Goal: Check status: Check status

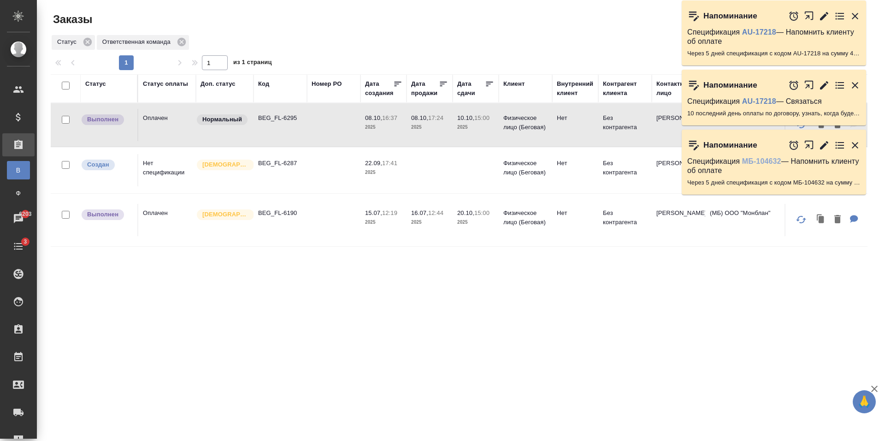
click at [761, 162] on link "МБ-104632" at bounding box center [761, 161] width 39 height 8
click at [855, 147] on icon "button" at bounding box center [854, 145] width 11 height 11
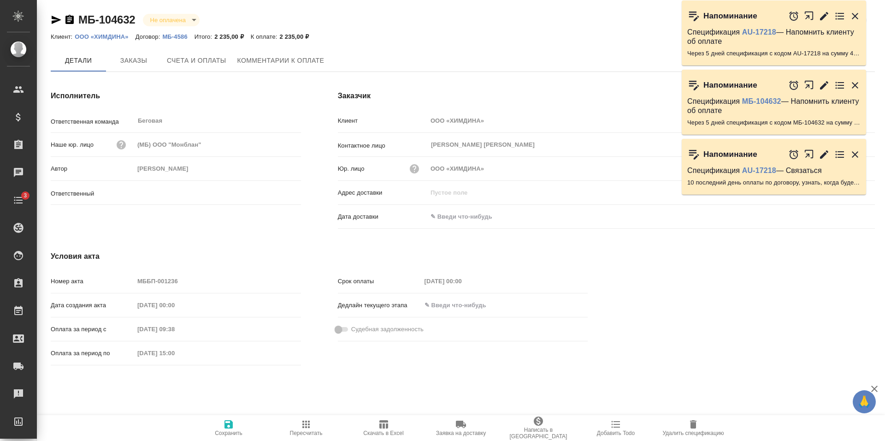
type input "[PERSON_NAME]"
click at [310, 58] on span "Комментарии к оплате" at bounding box center [280, 61] width 87 height 12
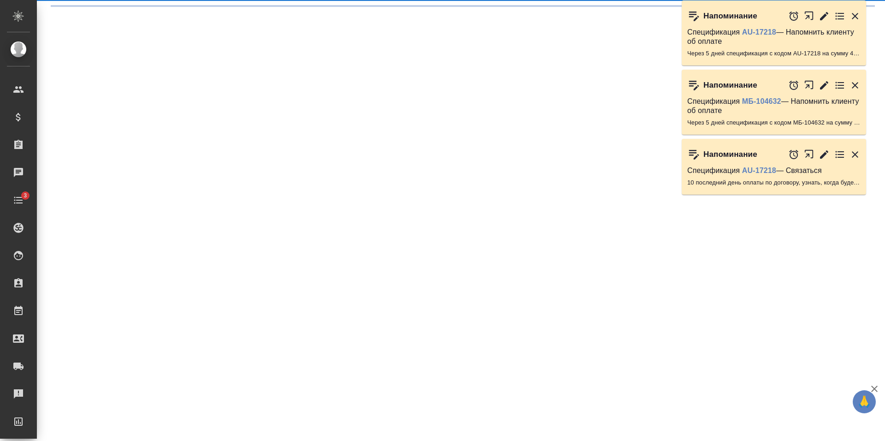
click at [364, 61] on div ".cls-1 fill:#fff; AWATERA [PERSON_NAME] Спецификации Заказы Чаты 3 Todo Проекты…" at bounding box center [442, 220] width 885 height 441
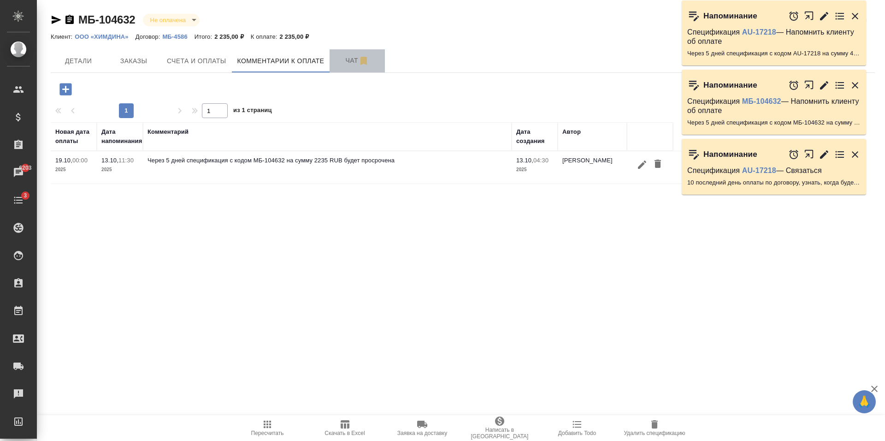
click at [345, 61] on span "Чат" at bounding box center [357, 61] width 44 height 12
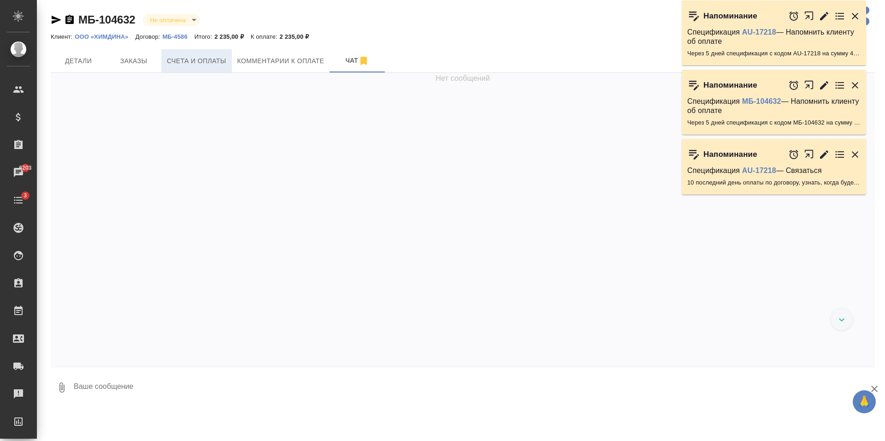
scroll to position [130, 0]
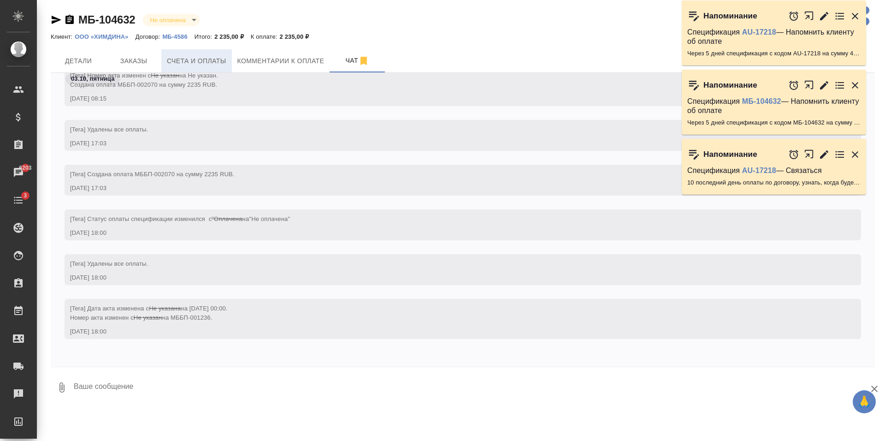
click at [216, 59] on span "Счета и оплаты" at bounding box center [196, 61] width 59 height 12
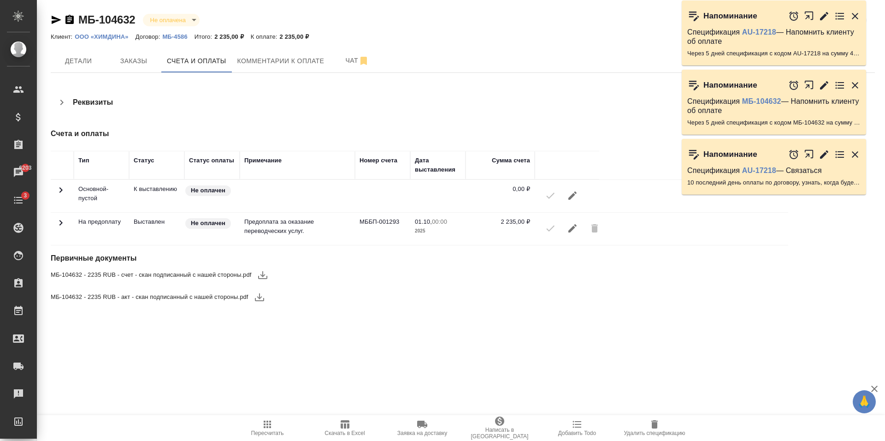
click at [52, 19] on icon "button" at bounding box center [56, 19] width 11 height 11
click at [260, 60] on span "Комментарии к оплате" at bounding box center [280, 61] width 87 height 12
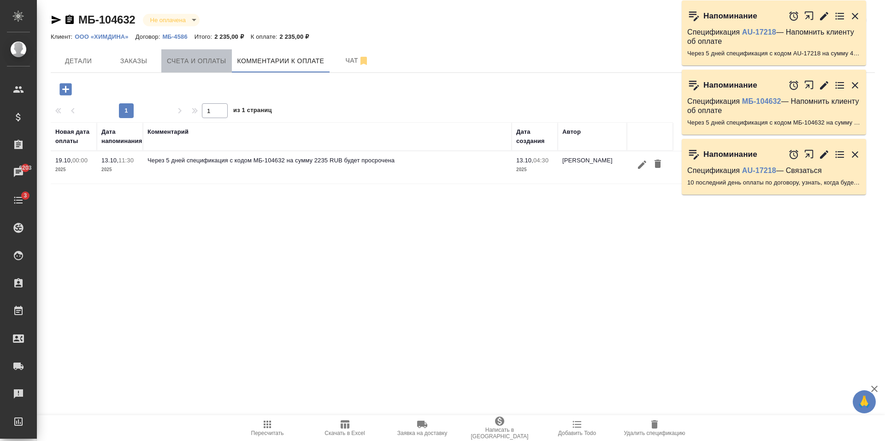
click at [206, 53] on button "Счета и оплаты" at bounding box center [196, 60] width 71 height 23
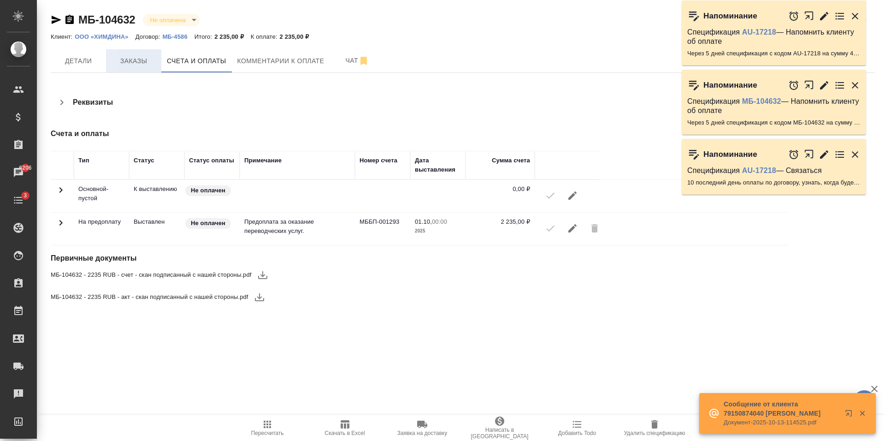
click at [109, 65] on button "Заказы" at bounding box center [133, 60] width 55 height 23
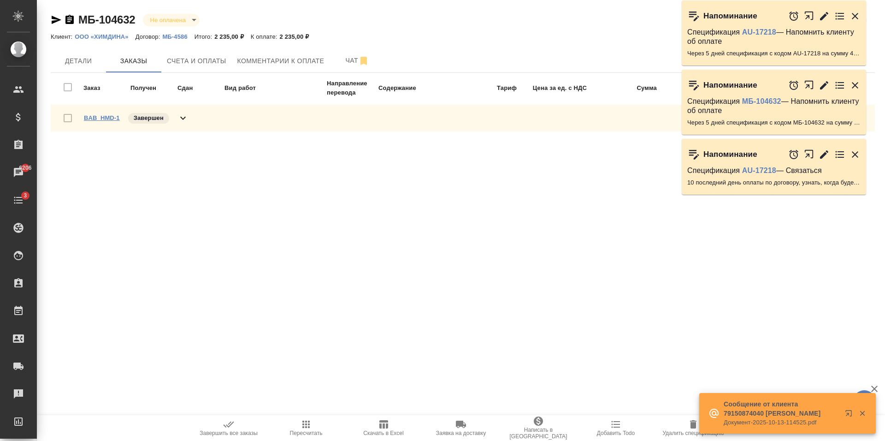
click at [94, 116] on link "BAB_HMD-1" at bounding box center [102, 117] width 36 height 7
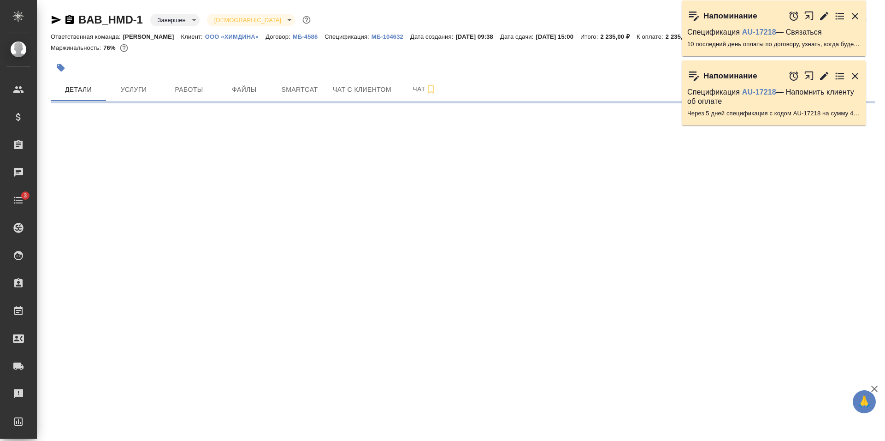
select select "RU"
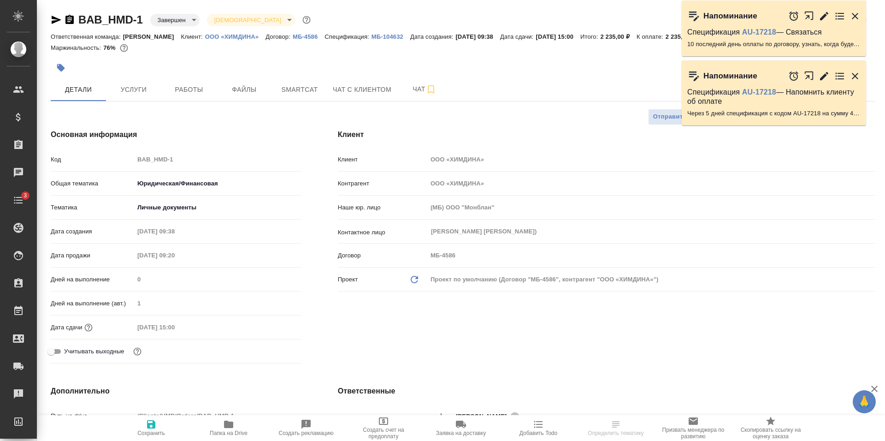
type textarea "x"
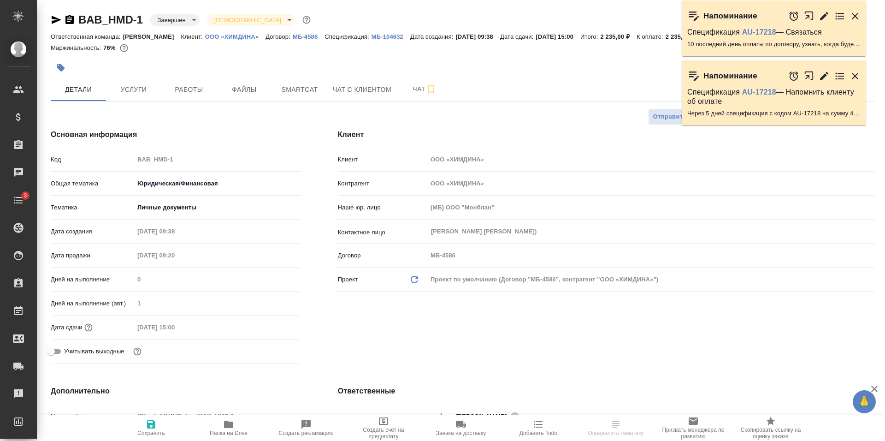
type textarea "x"
click at [144, 115] on div "Основная информация Код BAB_HMD-1 Общая тематика Юридическая/Финансовая yr-fn Т…" at bounding box center [175, 248] width 287 height 275
click at [141, 91] on span "Услуги" at bounding box center [134, 90] width 44 height 12
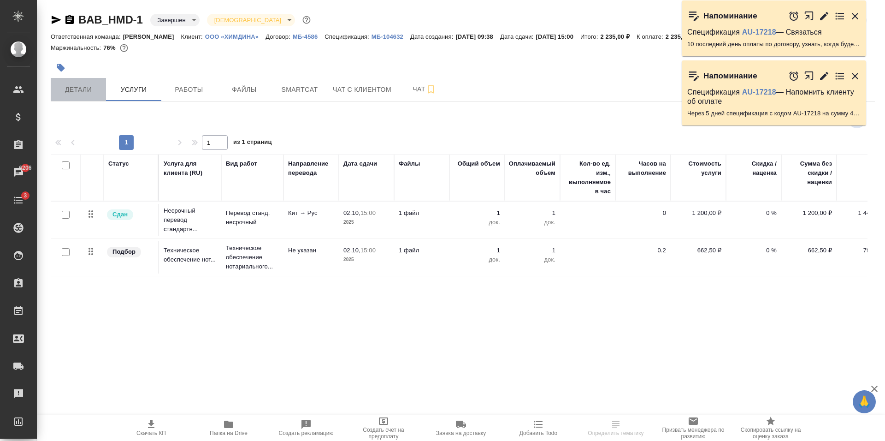
click at [71, 92] on span "Детали" at bounding box center [78, 90] width 44 height 12
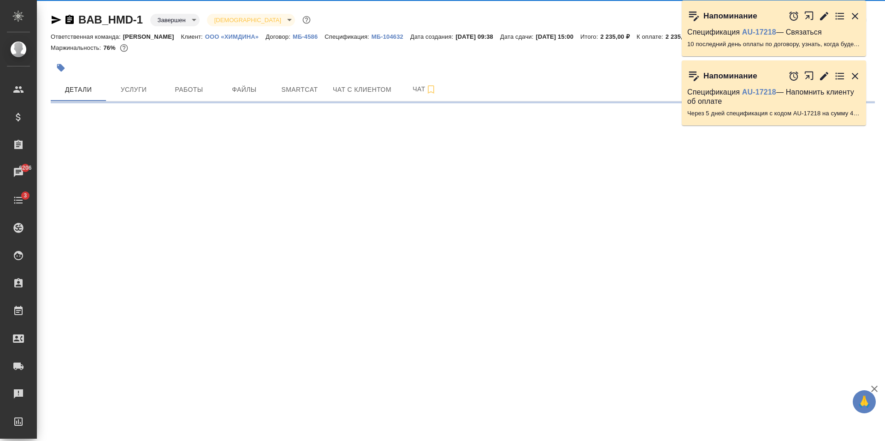
select select "RU"
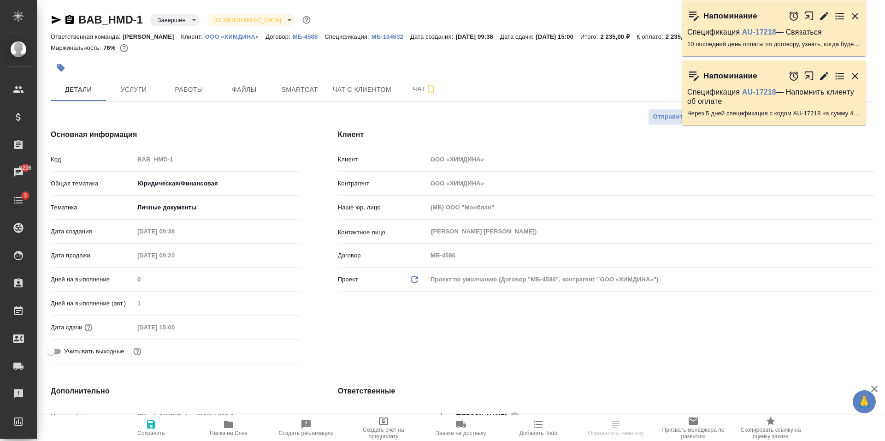
type textarea "x"
click at [130, 82] on button "Услуги" at bounding box center [133, 89] width 55 height 23
